Goal: Information Seeking & Learning: Learn about a topic

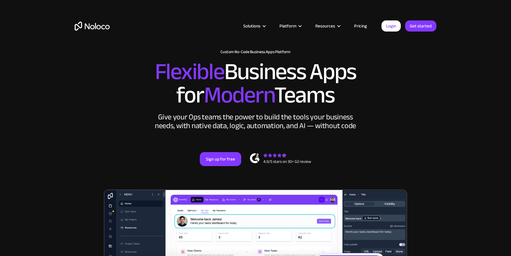
click at [365, 27] on link "Pricing" at bounding box center [360, 26] width 27 height 8
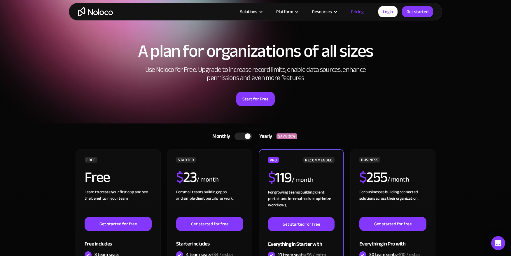
scroll to position [51, 0]
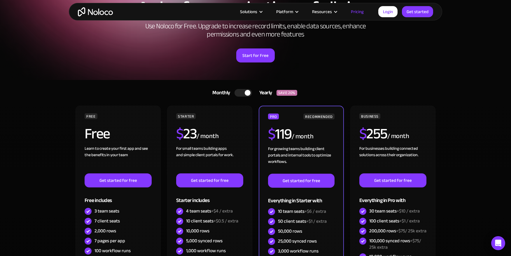
click at [240, 92] on div at bounding box center [244, 93] width 18 height 8
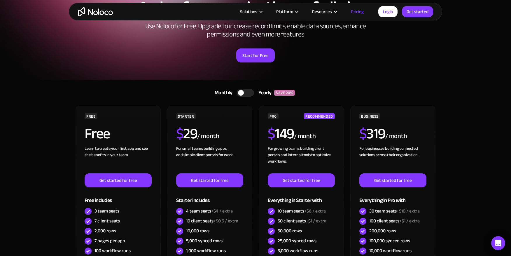
click at [240, 92] on div at bounding box center [241, 93] width 6 height 6
